Goal: Task Accomplishment & Management: Manage account settings

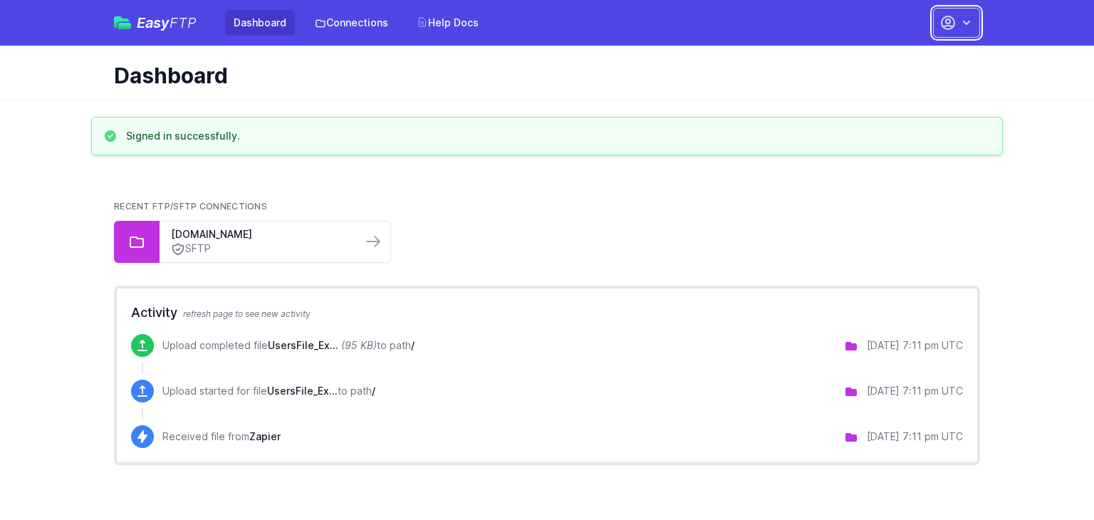
click at [957, 19] on button "button" at bounding box center [956, 23] width 47 height 30
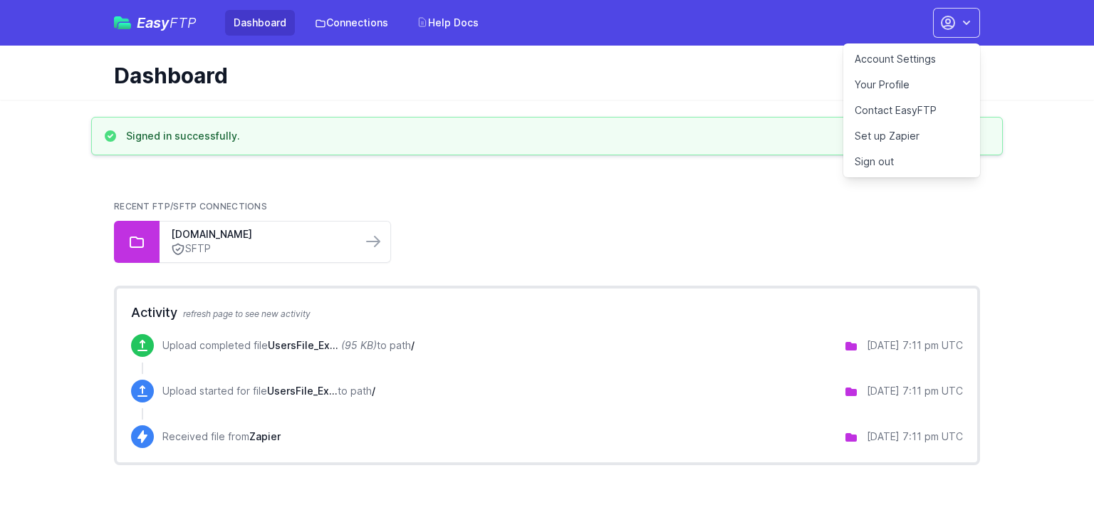
click at [865, 77] on link "Your Profile" at bounding box center [911, 85] width 137 height 26
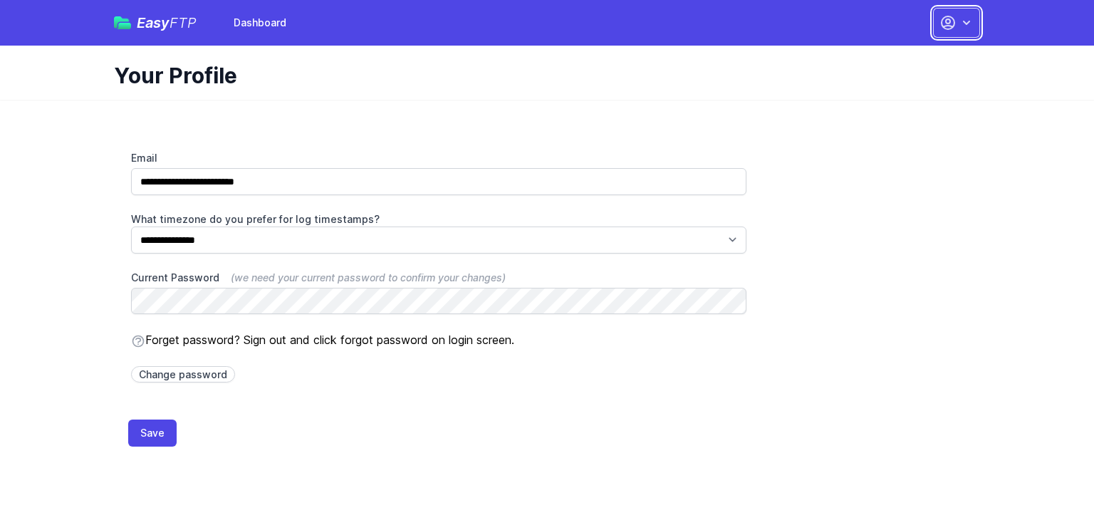
click at [969, 20] on icon "button" at bounding box center [966, 23] width 14 height 14
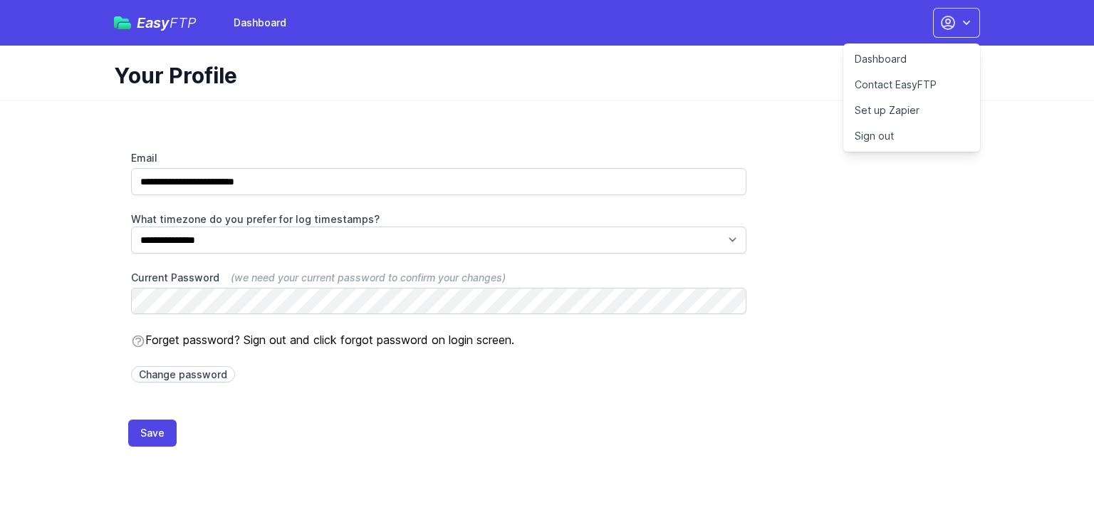
click at [906, 59] on link "Dashboard" at bounding box center [911, 59] width 137 height 26
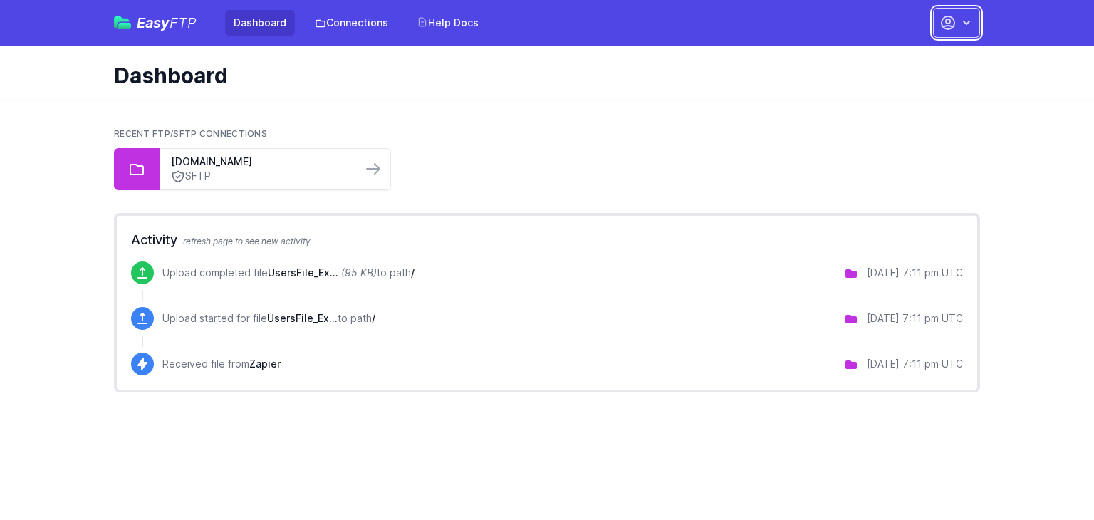
click at [954, 24] on icon "button" at bounding box center [948, 22] width 13 height 13
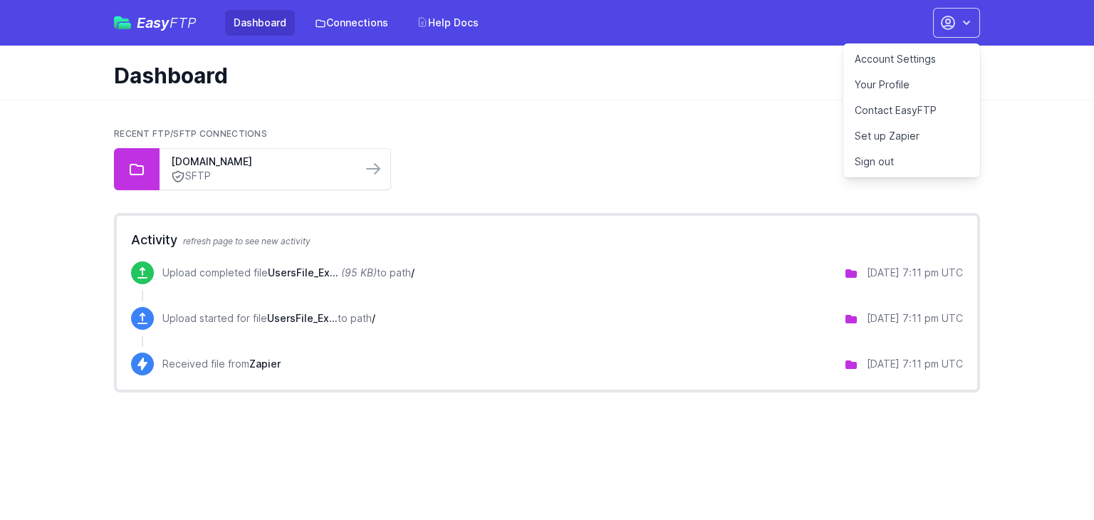
click at [879, 55] on link "Account Settings" at bounding box center [911, 59] width 137 height 26
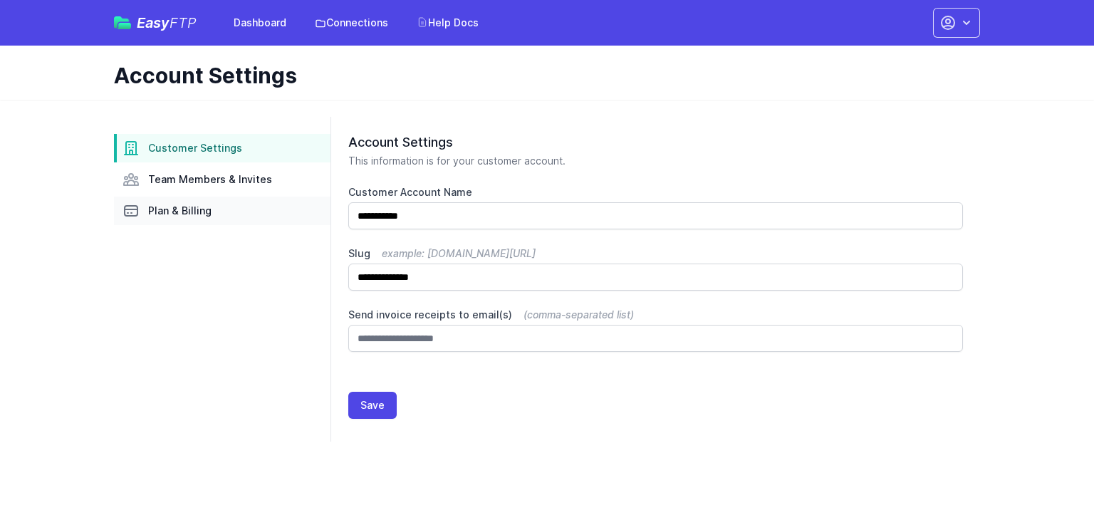
click at [187, 212] on span "Plan & Billing" at bounding box center [179, 211] width 63 height 14
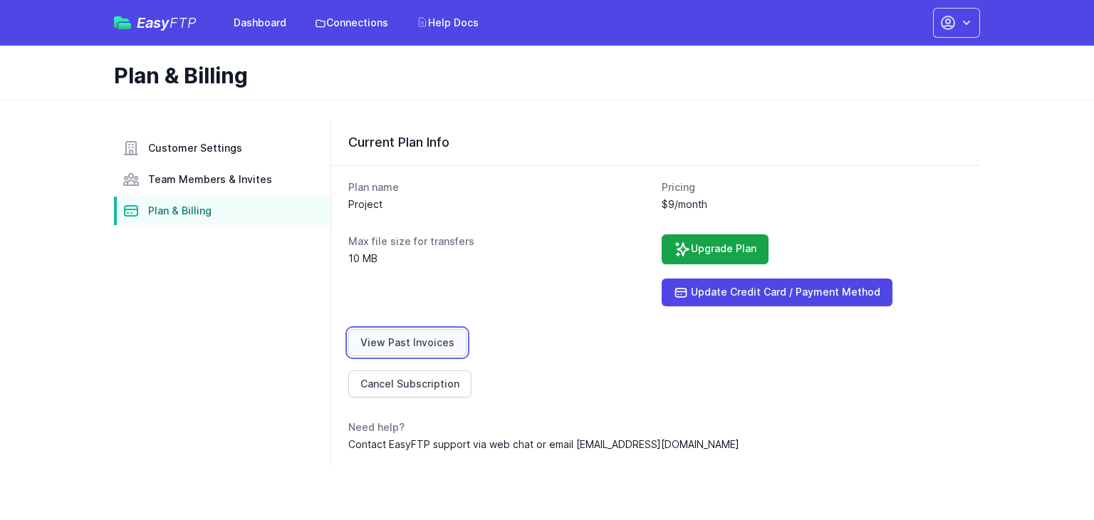
click at [416, 343] on link "View Past Invoices" at bounding box center [407, 342] width 118 height 27
